Goal: Task Accomplishment & Management: Manage account settings

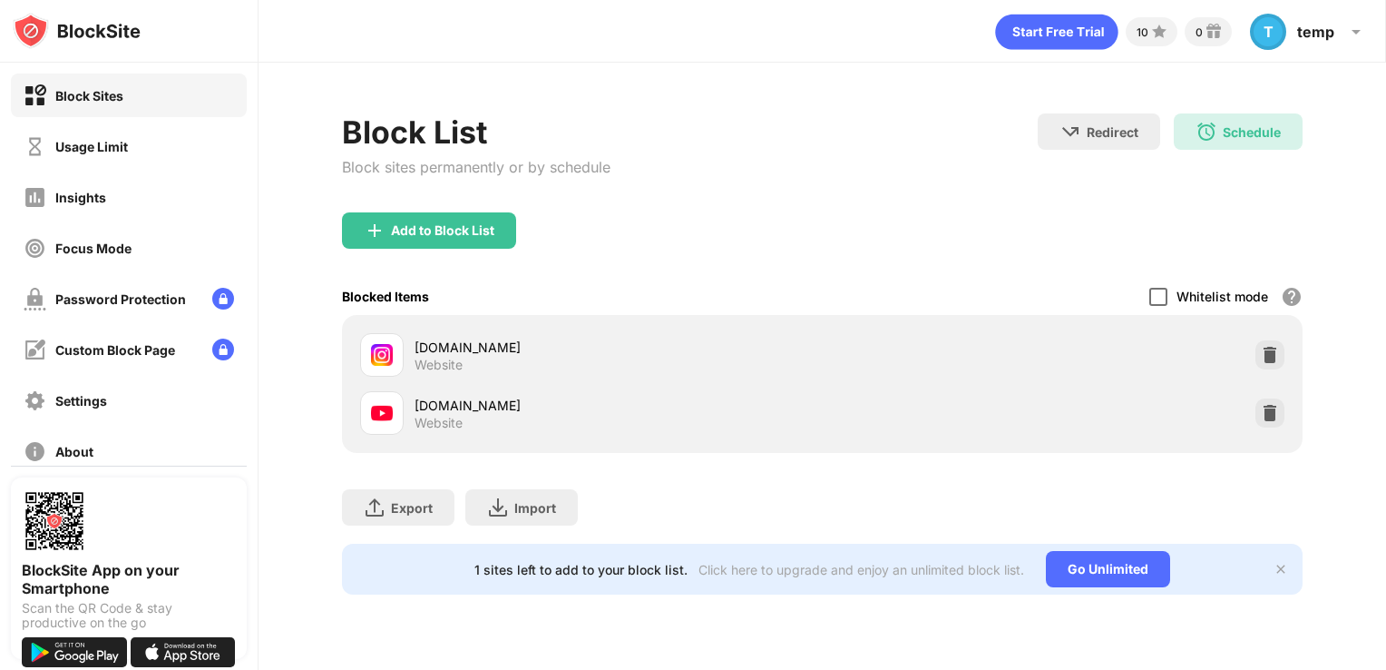
click at [1165, 299] on div at bounding box center [1159, 297] width 18 height 18
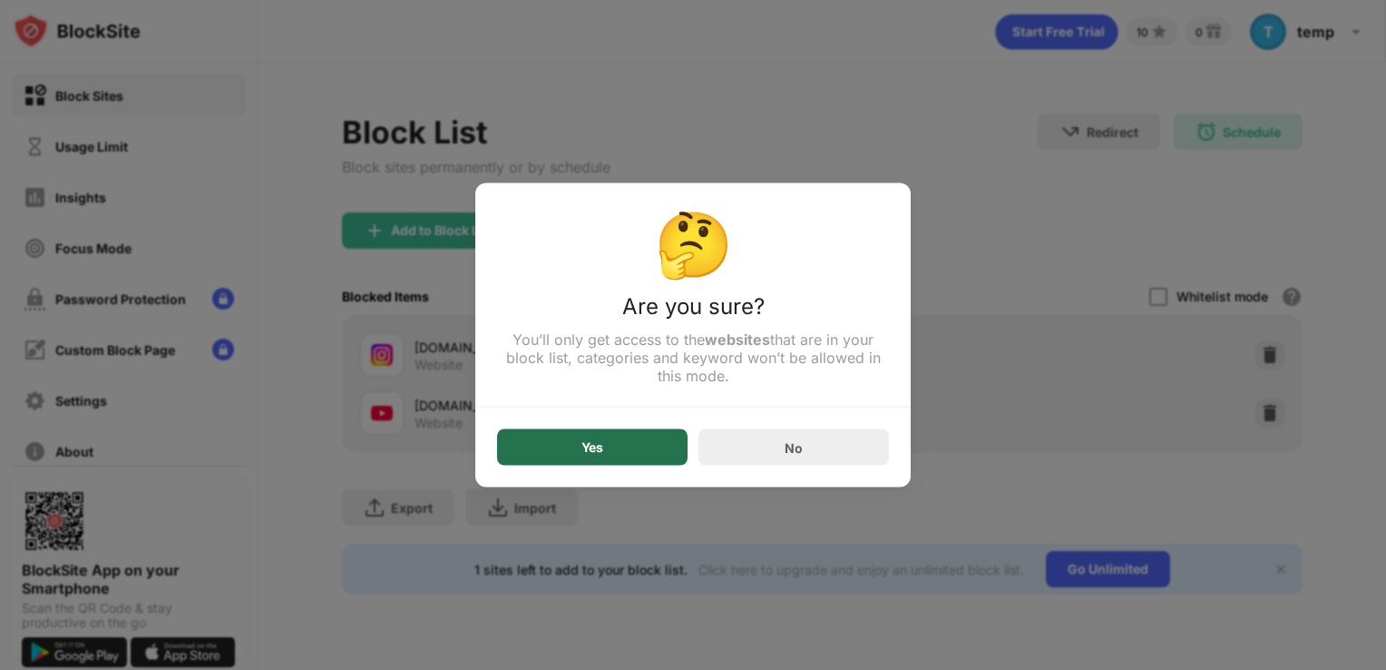
click at [623, 455] on div "Yes" at bounding box center [592, 447] width 191 height 36
